Goal: Information Seeking & Learning: Learn about a topic

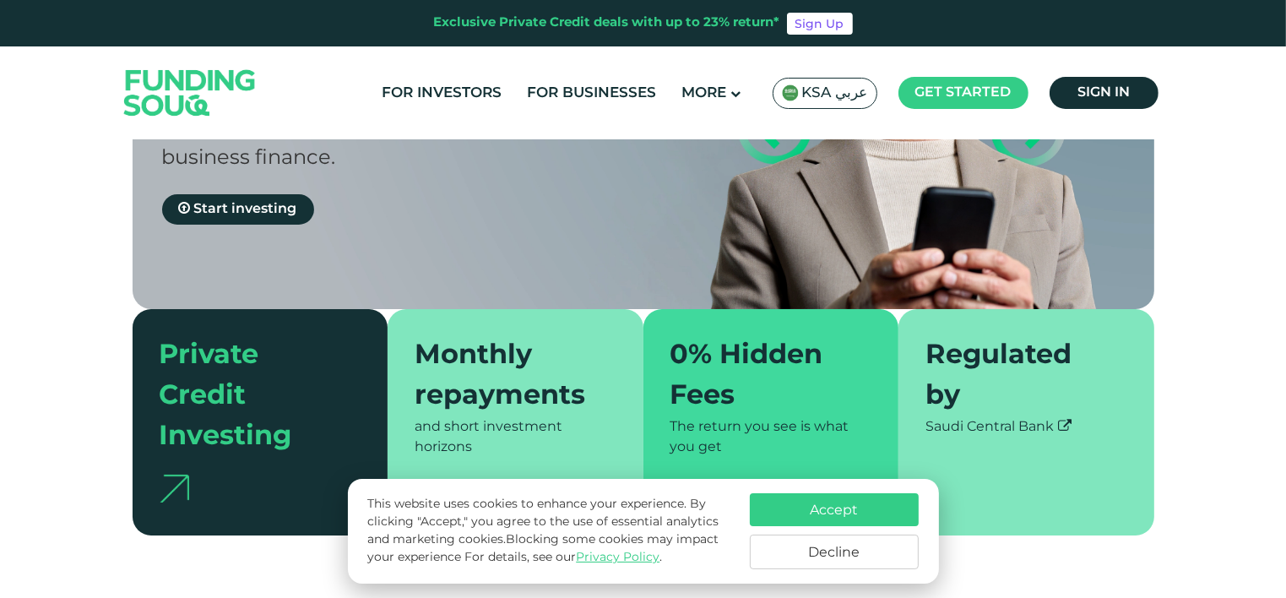
scroll to position [276, 0]
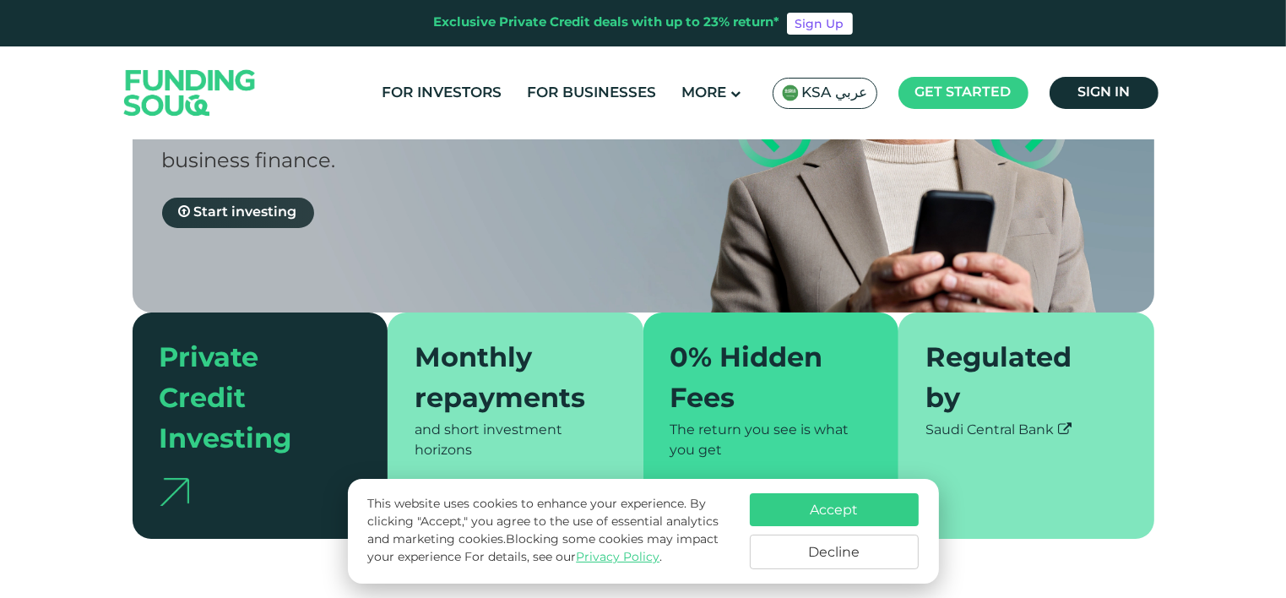
click at [218, 206] on span "Start investing" at bounding box center [245, 212] width 103 height 13
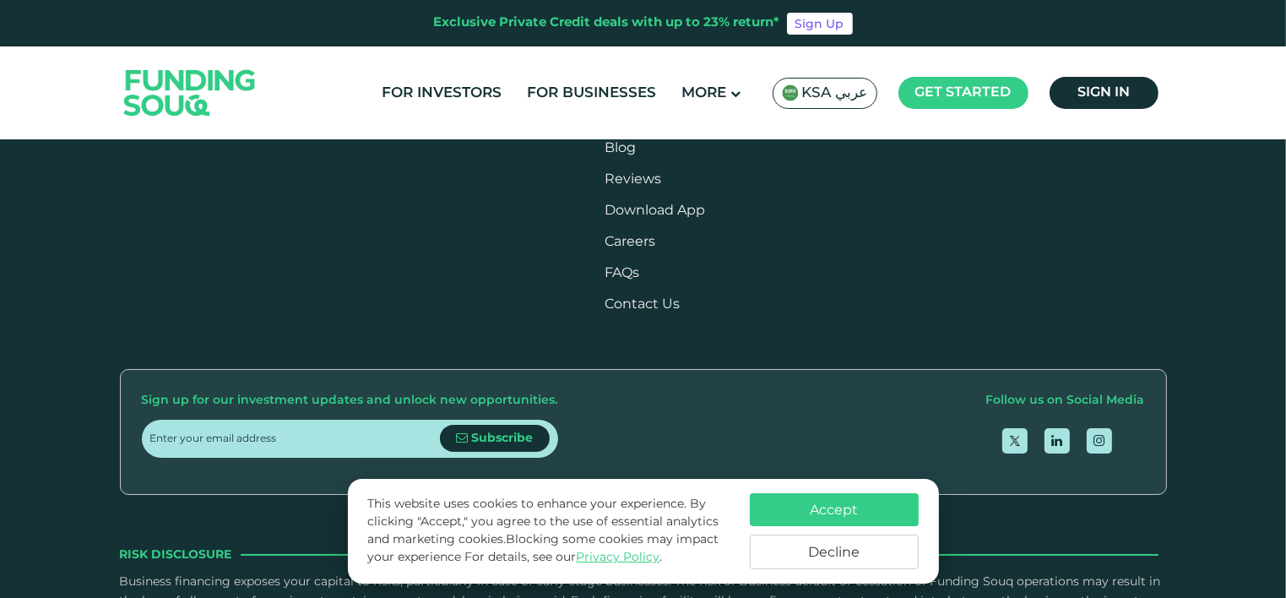
scroll to position [2464, 0]
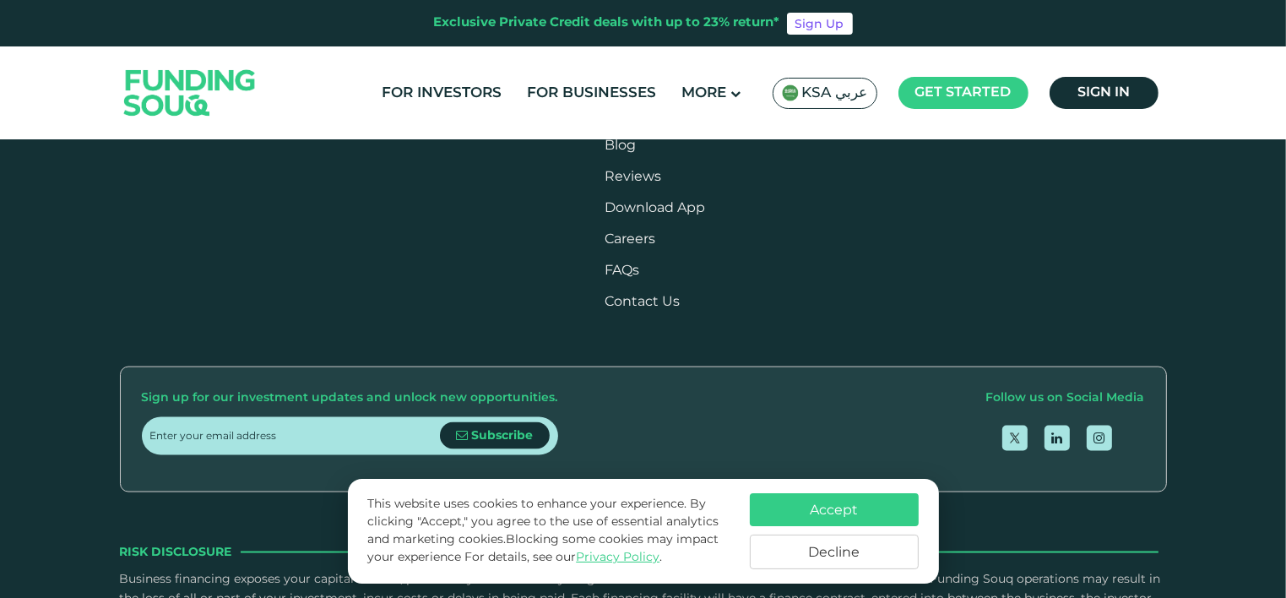
drag, startPoint x: 292, startPoint y: 334, endPoint x: 344, endPoint y: 404, distance: 87.5
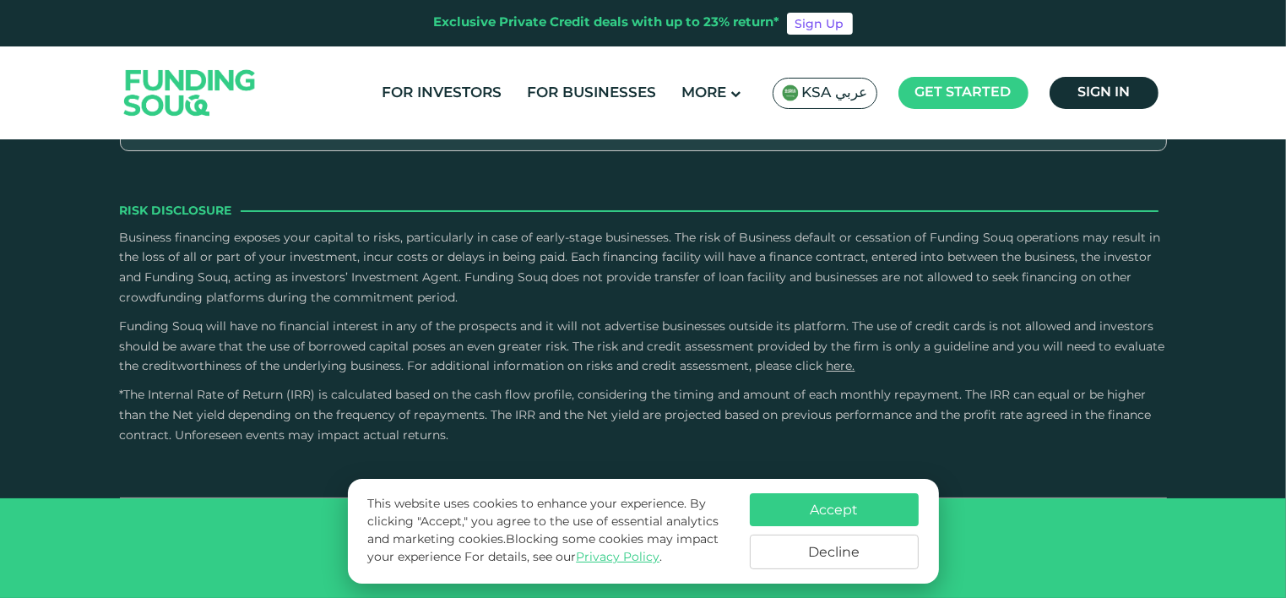
scroll to position [3319, 0]
type tc-range-slider "200000"
drag, startPoint x: 199, startPoint y: 311, endPoint x: 224, endPoint y: 307, distance: 24.7
drag, startPoint x: 675, startPoint y: 306, endPoint x: 512, endPoint y: 307, distance: 162.9
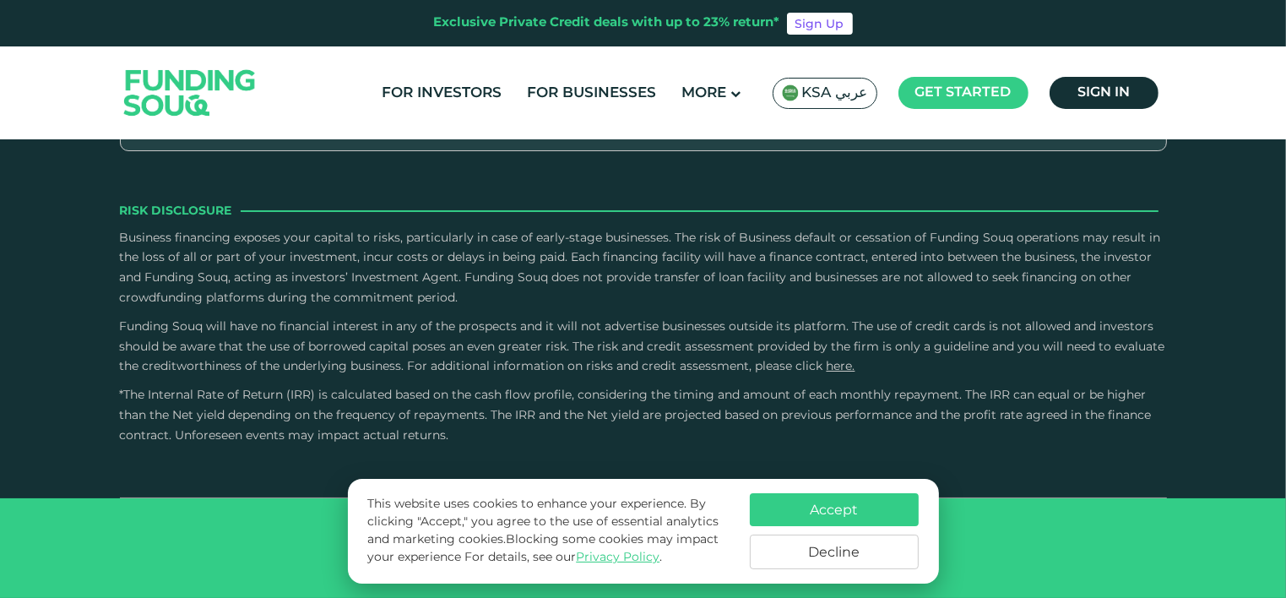
drag, startPoint x: 493, startPoint y: 304, endPoint x: 525, endPoint y: 304, distance: 32.1
click at [816, 542] on button "Decline" at bounding box center [834, 551] width 169 height 35
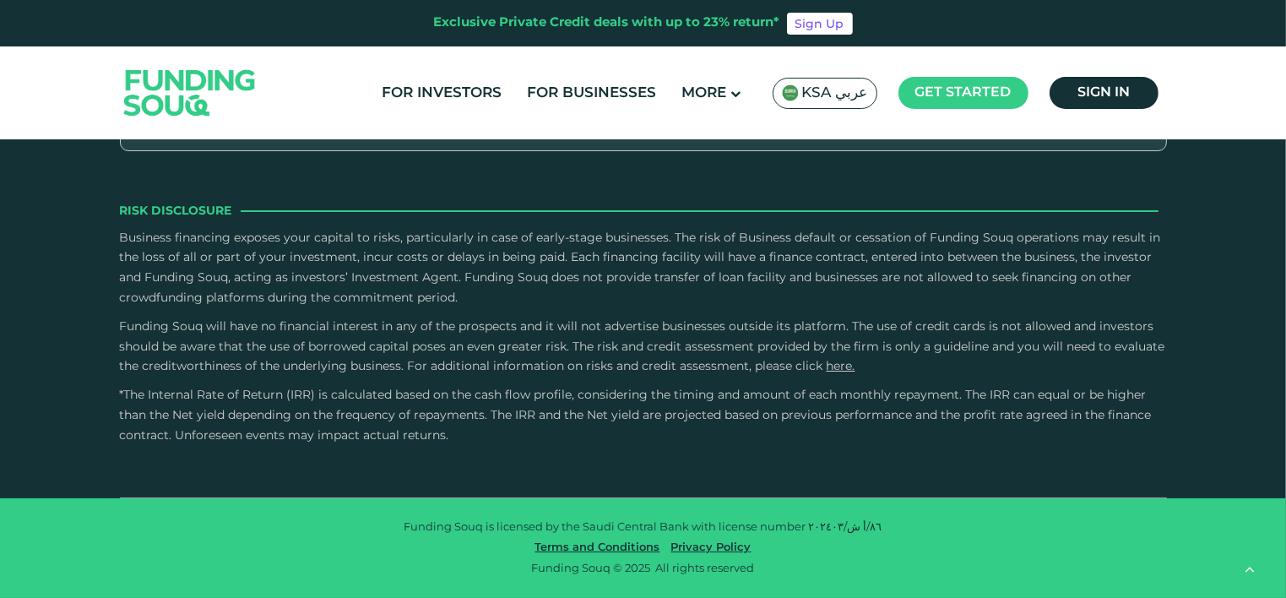
scroll to position [3350, 0]
drag, startPoint x: 556, startPoint y: 280, endPoint x: 651, endPoint y: 291, distance: 95.2
drag, startPoint x: 624, startPoint y: 278, endPoint x: 688, endPoint y: 287, distance: 64.8
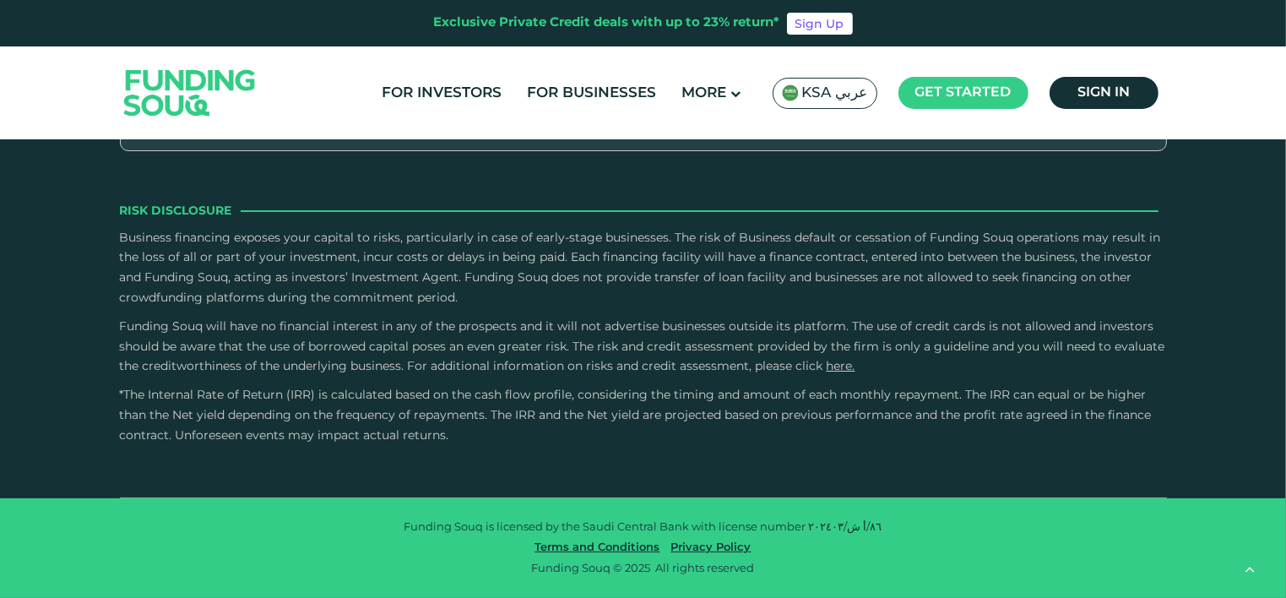
type tc-range-slider "1"
drag, startPoint x: 682, startPoint y: 285, endPoint x: 454, endPoint y: 278, distance: 228.1
drag, startPoint x: 233, startPoint y: 278, endPoint x: 264, endPoint y: 280, distance: 31.3
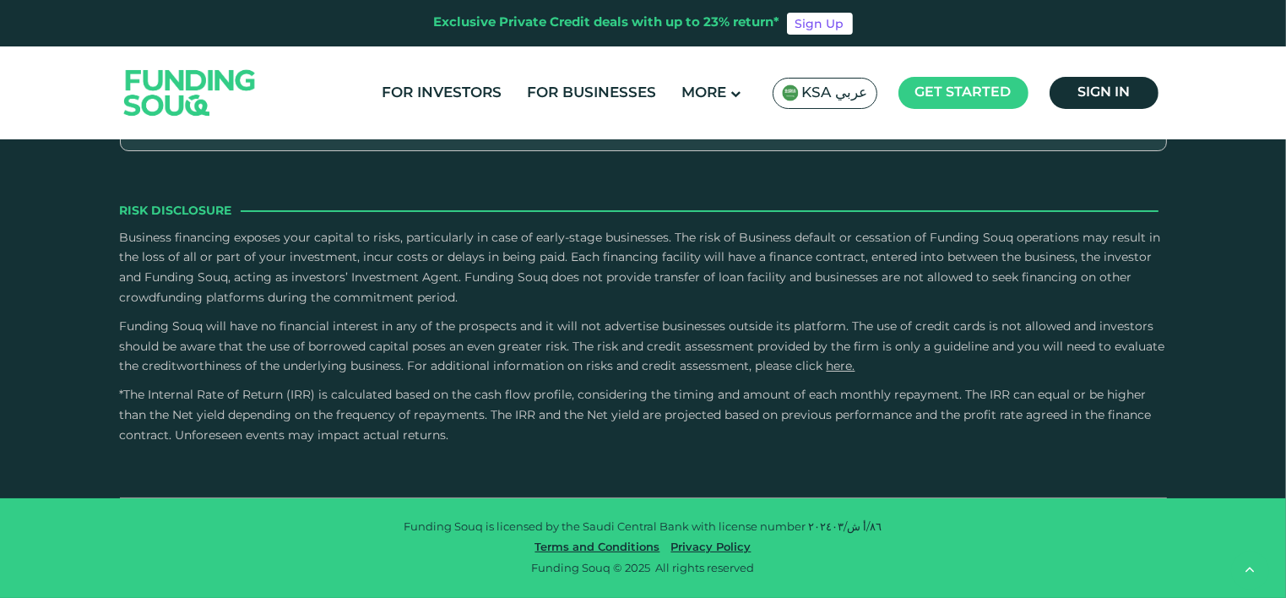
drag, startPoint x: 264, startPoint y: 280, endPoint x: 237, endPoint y: 284, distance: 27.2
drag, startPoint x: 237, startPoint y: 284, endPoint x: 477, endPoint y: 301, distance: 240.4
type tc-range-slider "600000"
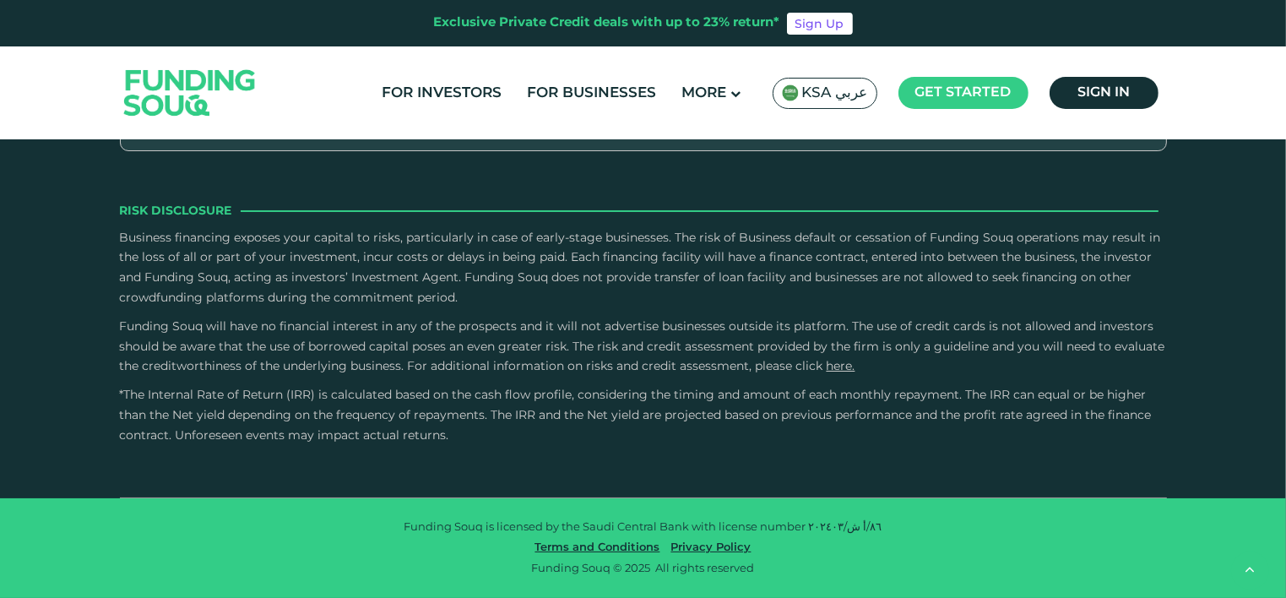
drag, startPoint x: 435, startPoint y: 278, endPoint x: 329, endPoint y: 287, distance: 105.9
drag, startPoint x: 500, startPoint y: 278, endPoint x: 648, endPoint y: 267, distance: 148.2
drag, startPoint x: 615, startPoint y: 270, endPoint x: 662, endPoint y: 276, distance: 47.6
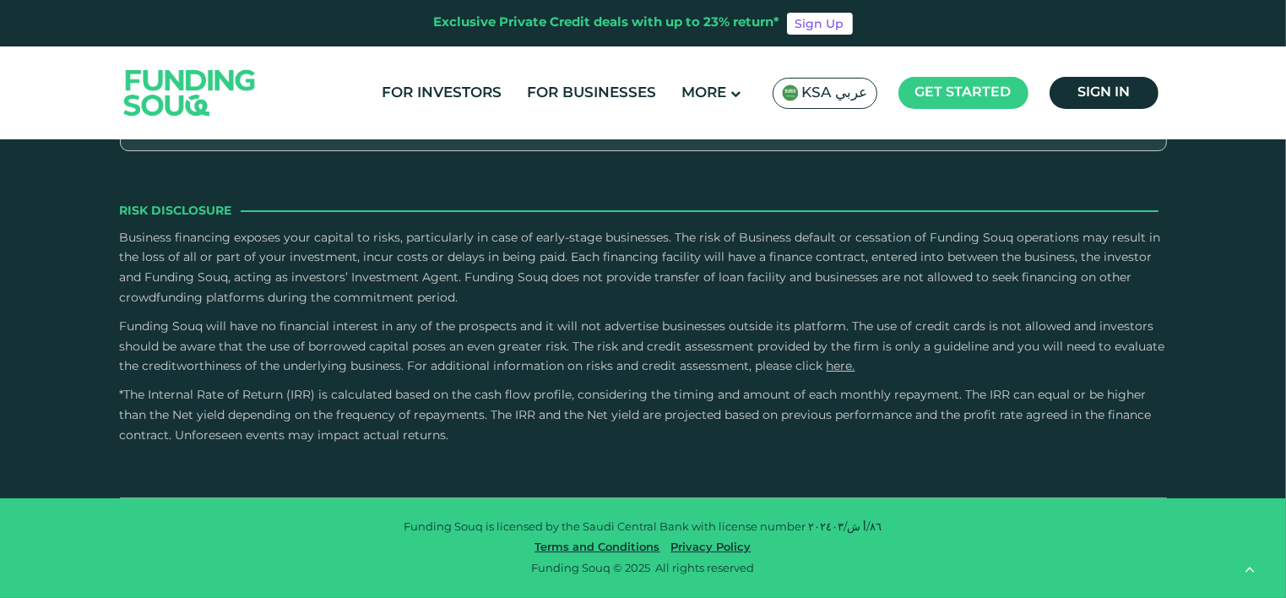
type tc-range-slider "5"
drag, startPoint x: 681, startPoint y: 275, endPoint x: 740, endPoint y: 272, distance: 59.2
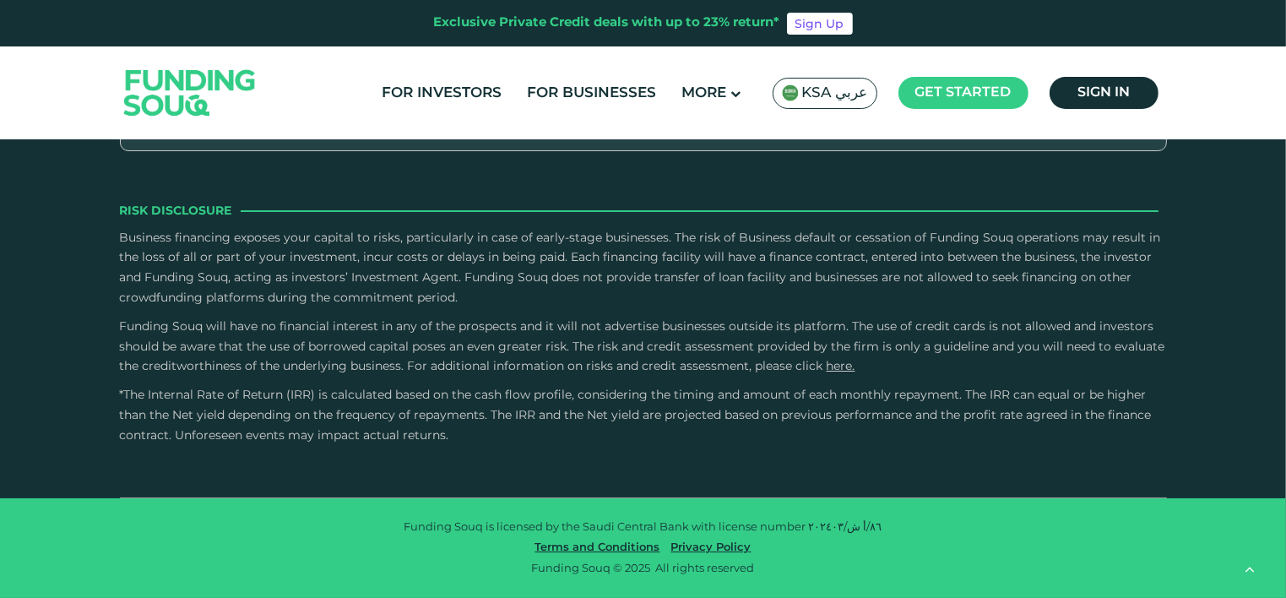
radio input "true"
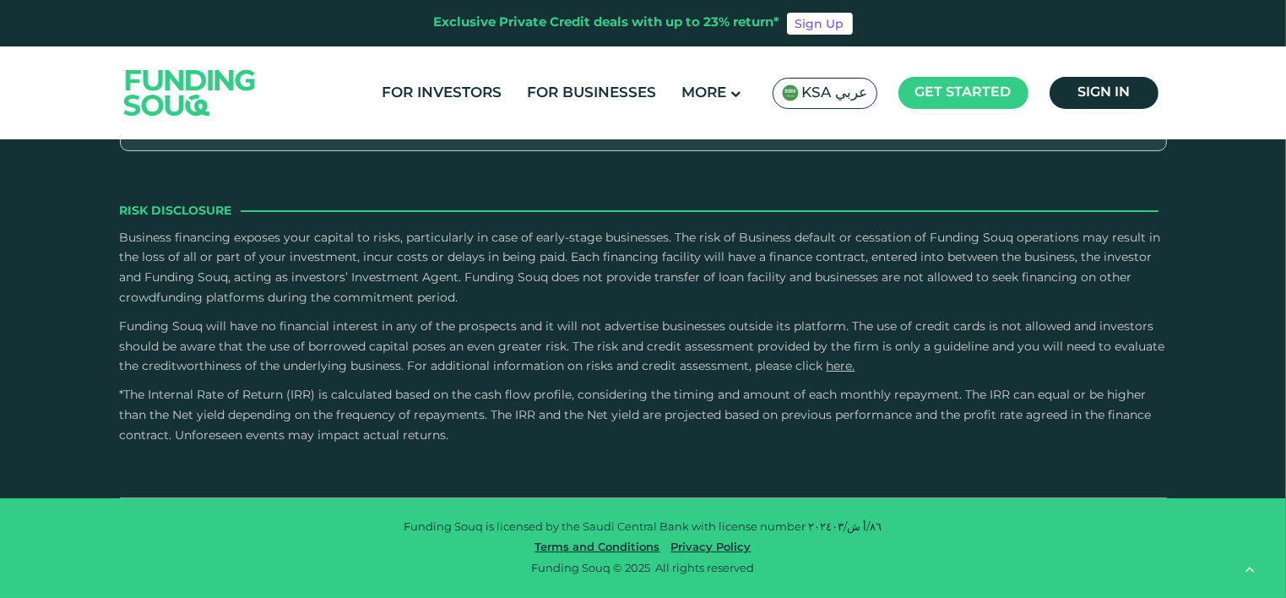
scroll to position [3745, 0]
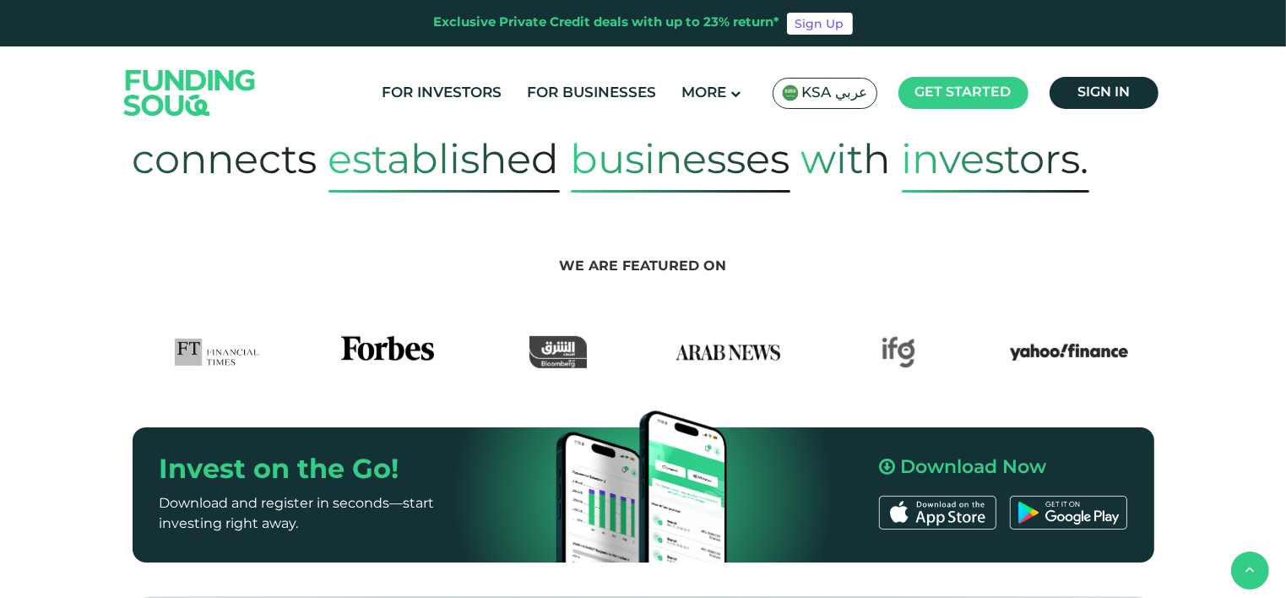
scroll to position [767, 0]
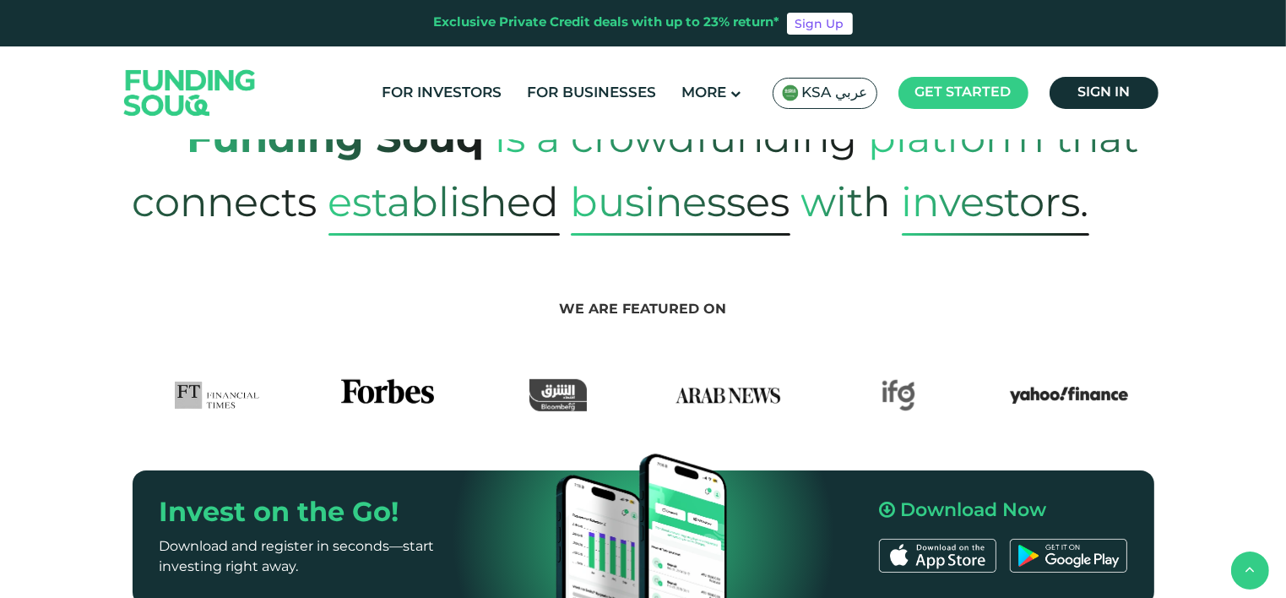
click at [1195, 192] on div "Funding Souq is a crowdfunding platform that connects established Businesses wi…" at bounding box center [643, 171] width 1286 height 128
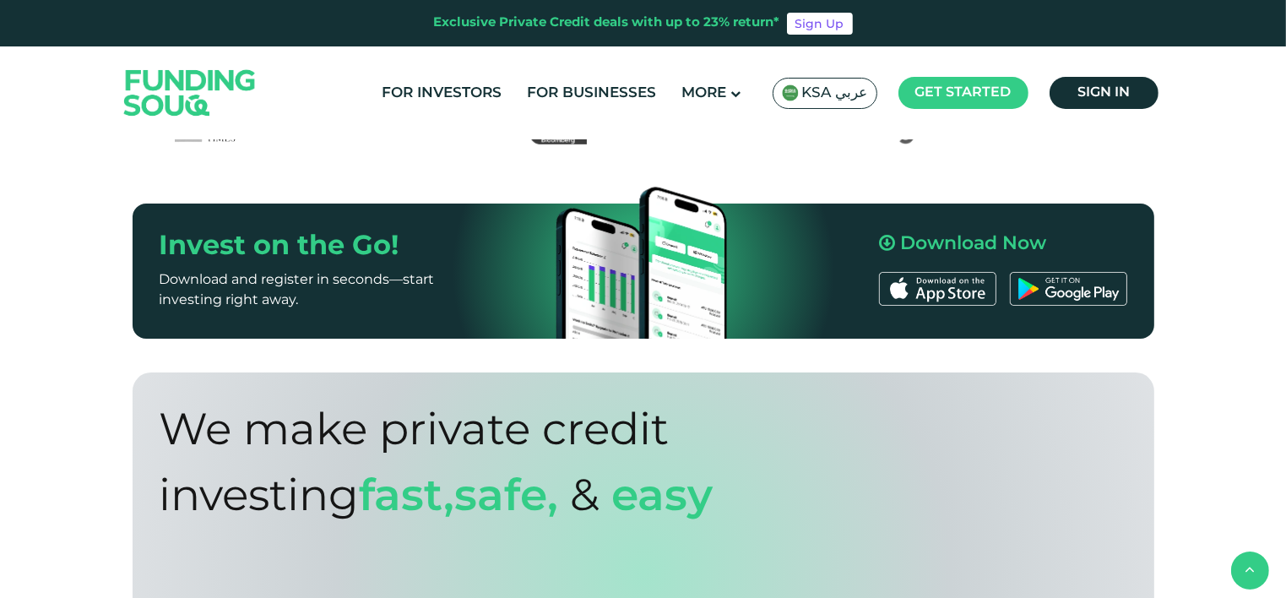
scroll to position [767, 0]
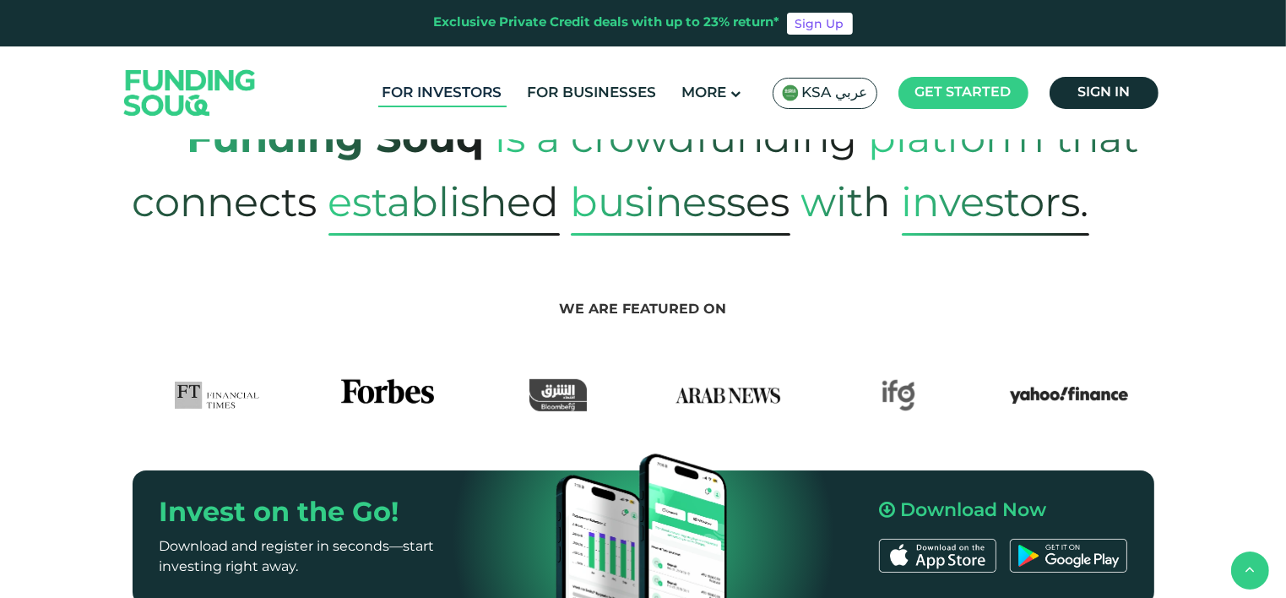
click at [483, 93] on link "For Investors" at bounding box center [442, 93] width 128 height 28
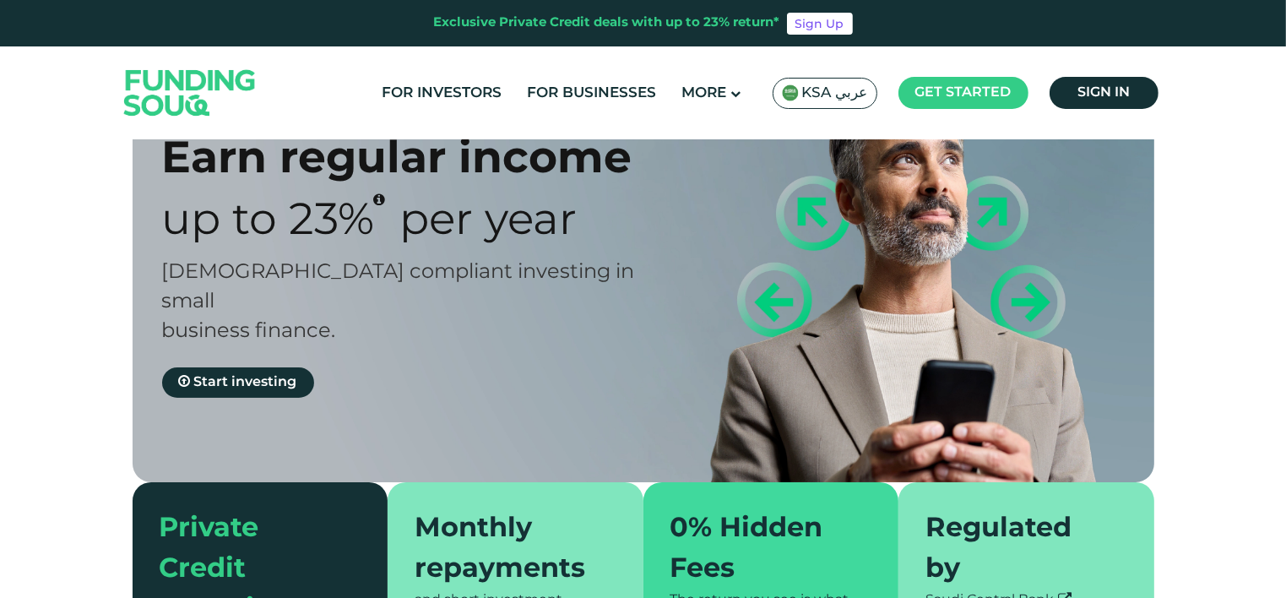
scroll to position [103, 0]
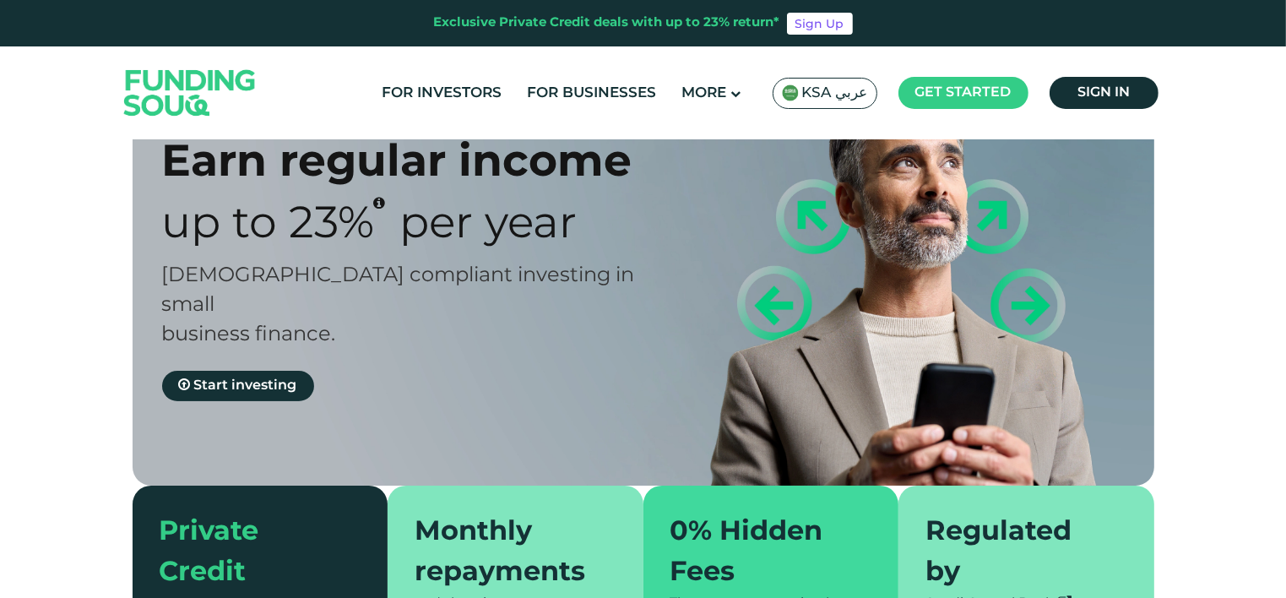
click at [247, 295] on div "[DEMOGRAPHIC_DATA] compliant investing in small business finance." at bounding box center [417, 305] width 511 height 89
click at [382, 203] on icon "23% IRR (expected) ~ 15% Net yield (expected)" at bounding box center [380, 203] width 12 height 14
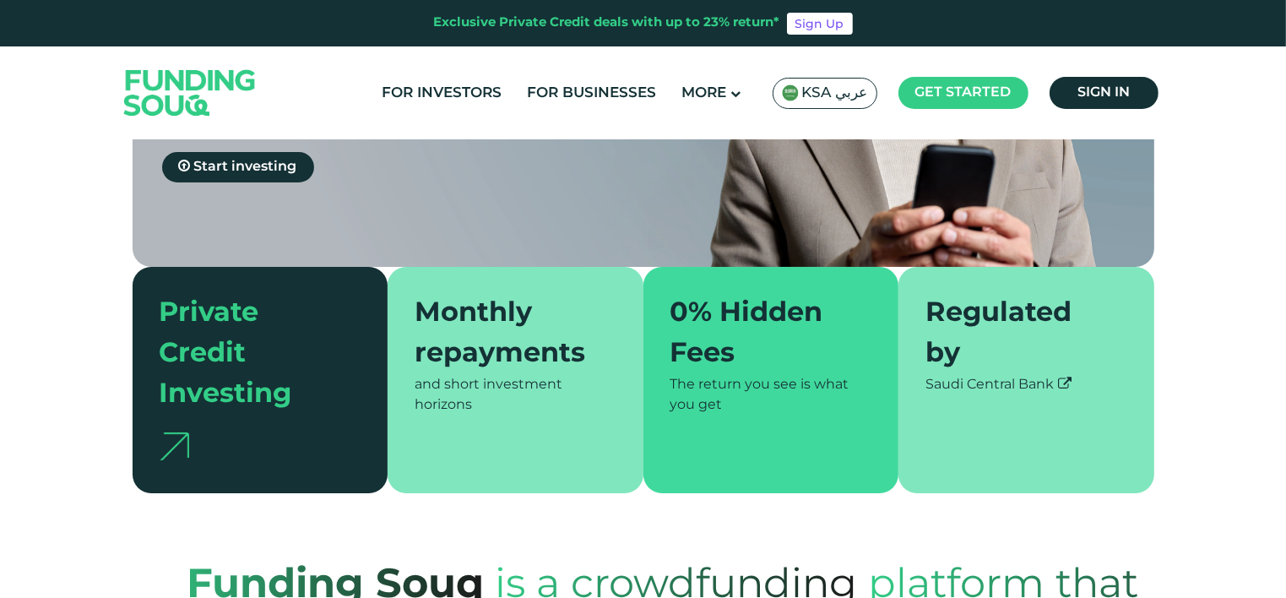
scroll to position [356, 0]
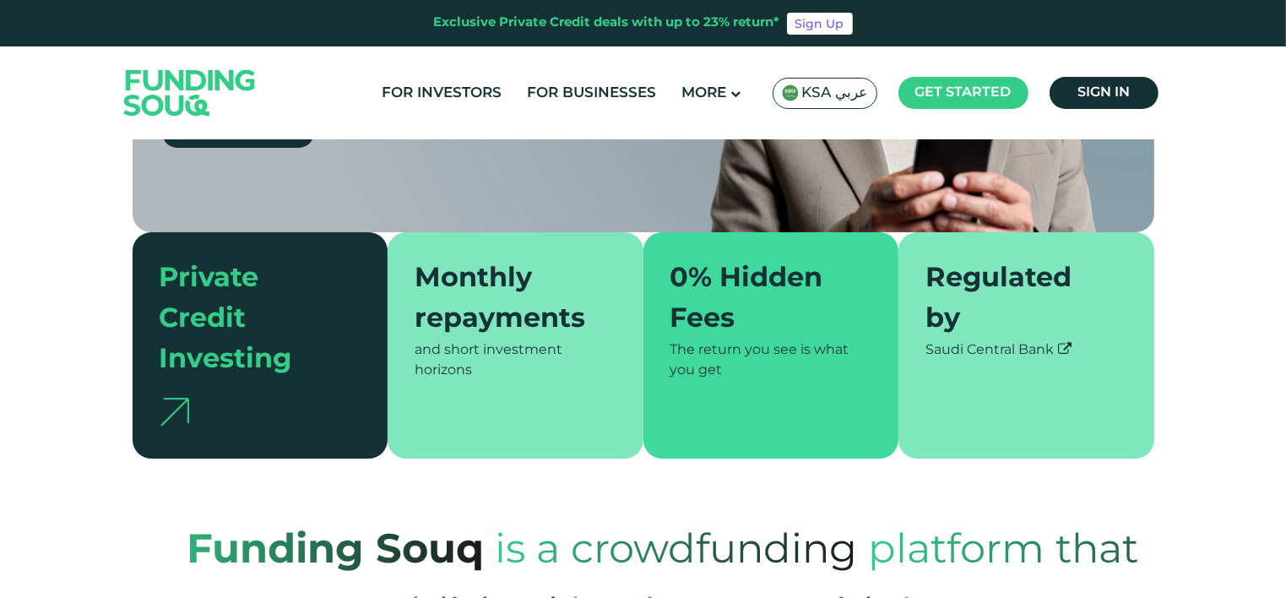
click at [774, 340] on div "The return you see is what you get" at bounding box center [771, 360] width 202 height 41
click at [441, 340] on div "and short investment horizons" at bounding box center [516, 360] width 202 height 41
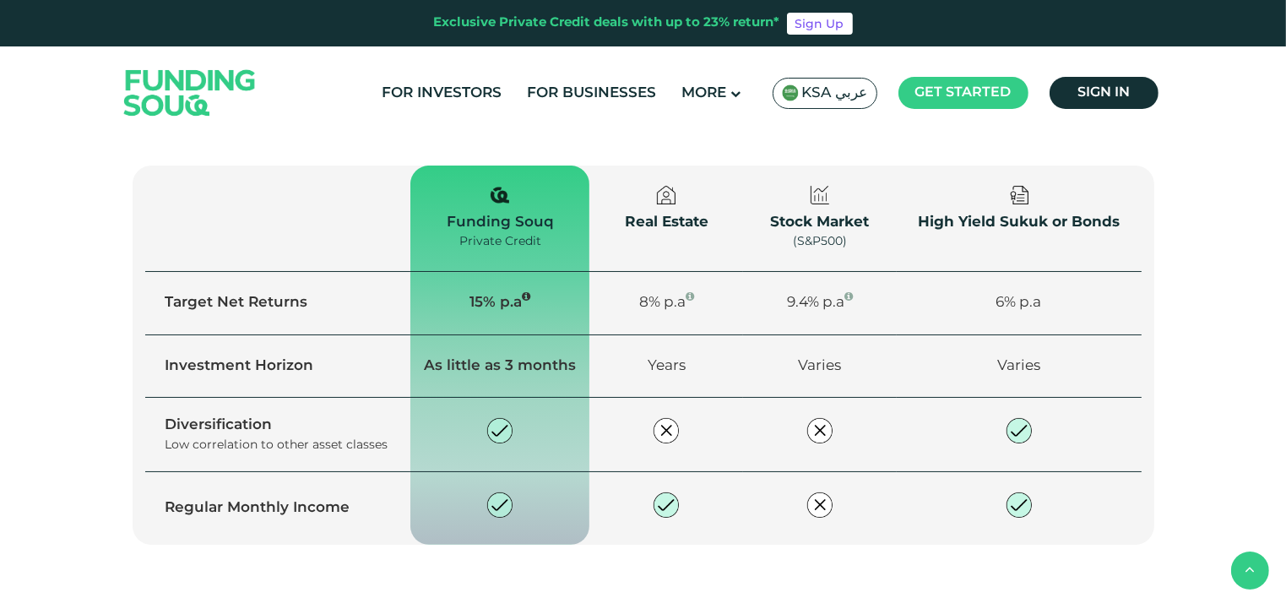
scroll to position [1285, 0]
